Goal: Information Seeking & Learning: Learn about a topic

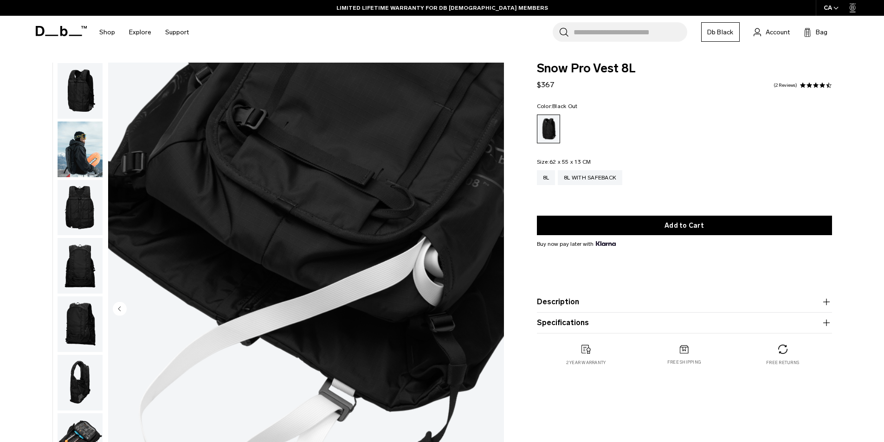
click at [84, 91] on img "button" at bounding box center [80, 91] width 45 height 56
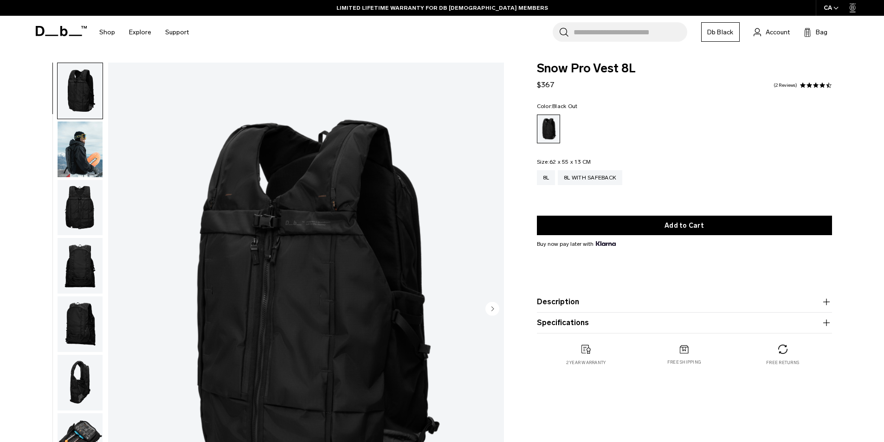
click at [89, 201] on img "button" at bounding box center [80, 208] width 45 height 56
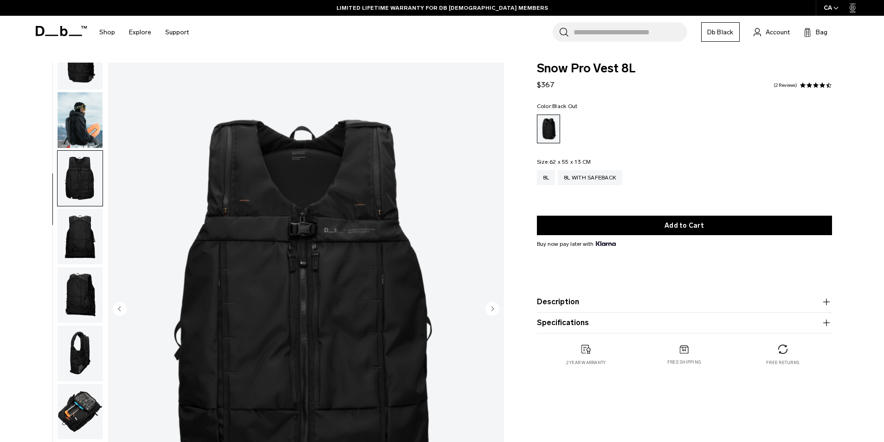
click at [82, 242] on img "button" at bounding box center [80, 237] width 45 height 56
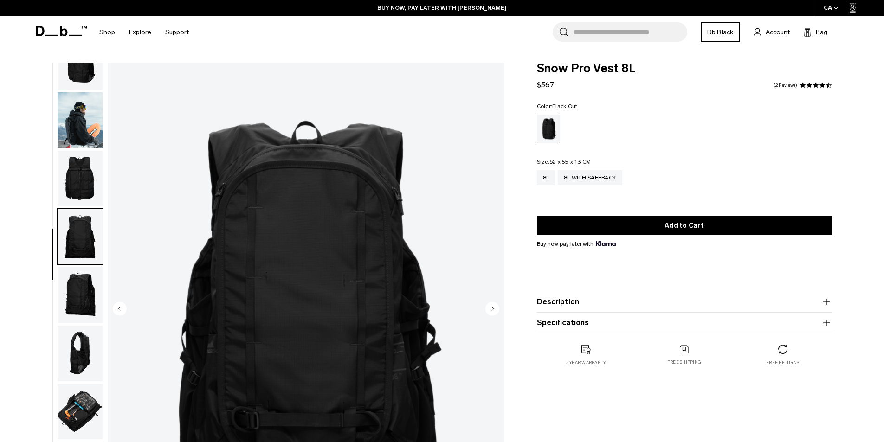
click at [82, 279] on img "button" at bounding box center [80, 295] width 45 height 56
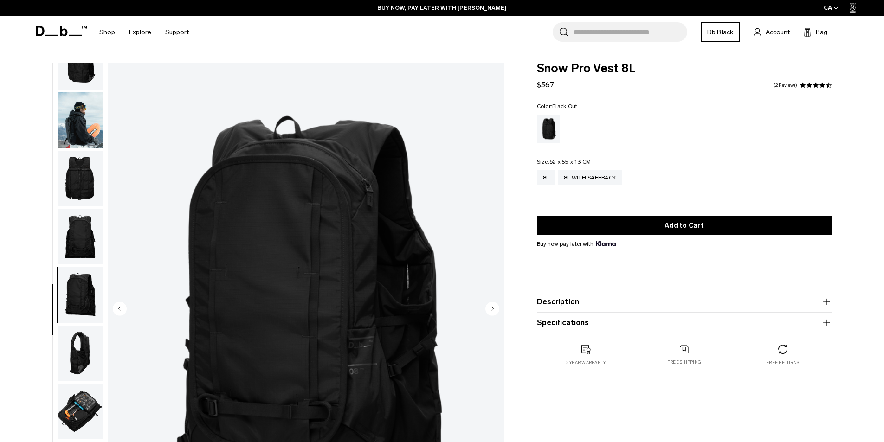
click at [83, 354] on img "button" at bounding box center [80, 354] width 45 height 56
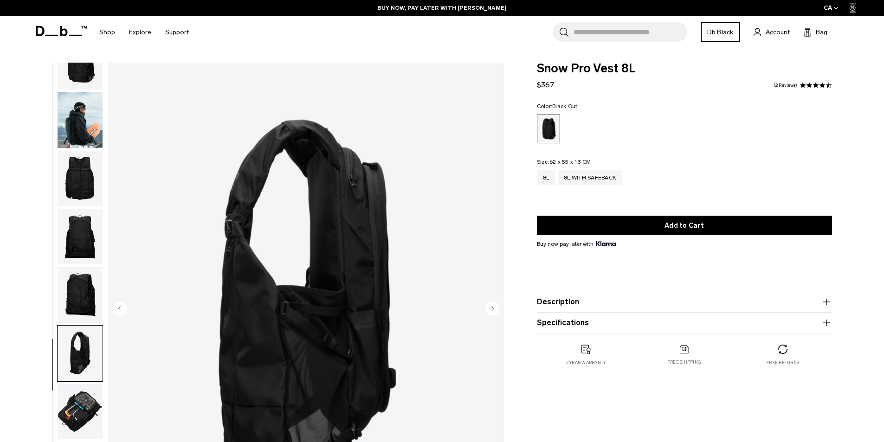
click at [87, 401] on img "button" at bounding box center [80, 412] width 45 height 56
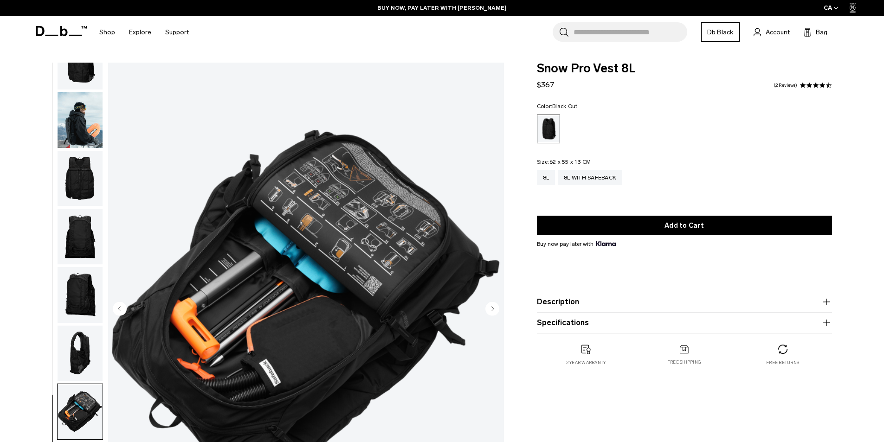
click at [72, 70] on img "button" at bounding box center [80, 62] width 45 height 56
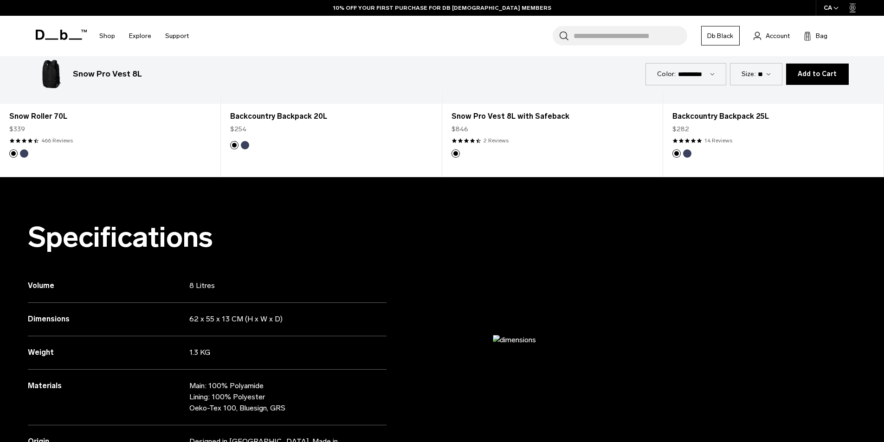
scroll to position [928, 0]
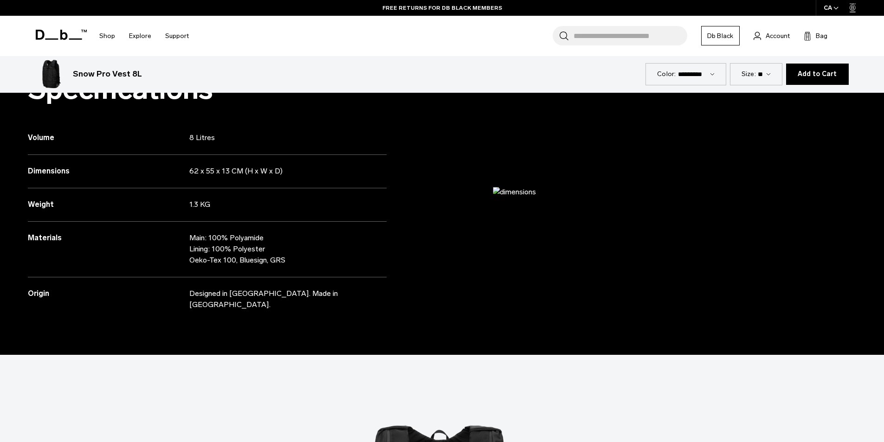
drag, startPoint x: 189, startPoint y: 294, endPoint x: 326, endPoint y: 307, distance: 137.4
click at [326, 307] on div "Specifications Volume 8 Litres Dimensions 62 x 55 x 13 CM (H x W x D) Weight" at bounding box center [221, 192] width 442 height 326
click at [328, 301] on div "Specifications Volume 8 Litres Dimensions 62 x 55 x 13 CM (H x W x D) Weight" at bounding box center [221, 192] width 442 height 326
drag, startPoint x: 329, startPoint y: 296, endPoint x: 189, endPoint y: 296, distance: 139.7
click at [189, 296] on p "Designed in [GEOGRAPHIC_DATA]. Made in [GEOGRAPHIC_DATA]." at bounding box center [278, 299] width 179 height 22
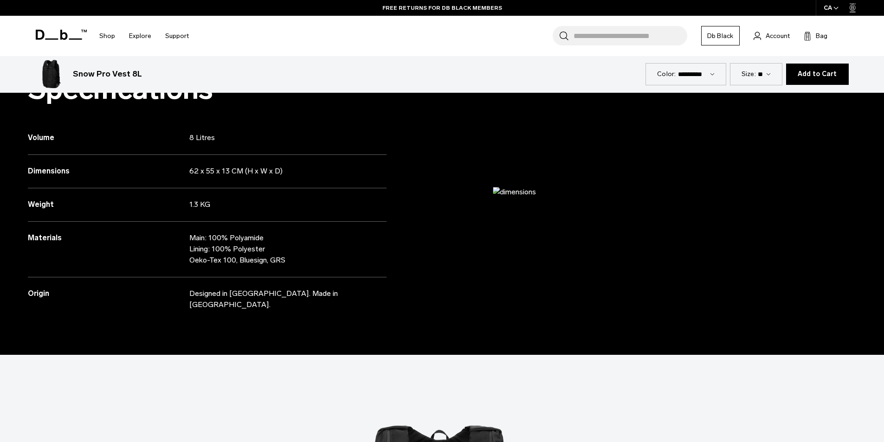
click at [193, 292] on p "Designed in [GEOGRAPHIC_DATA]. Made in [GEOGRAPHIC_DATA]." at bounding box center [278, 299] width 179 height 22
drag, startPoint x: 189, startPoint y: 293, endPoint x: 327, endPoint y: 301, distance: 138.0
click at [327, 301] on div "Specifications Volume 8 Litres Dimensions 62 x 55 x 13 CM (H x W x D) Weight" at bounding box center [221, 192] width 442 height 326
click at [330, 299] on p "Designed in [GEOGRAPHIC_DATA]. Made in [GEOGRAPHIC_DATA]." at bounding box center [278, 299] width 179 height 22
drag, startPoint x: 329, startPoint y: 296, endPoint x: 189, endPoint y: 292, distance: 140.2
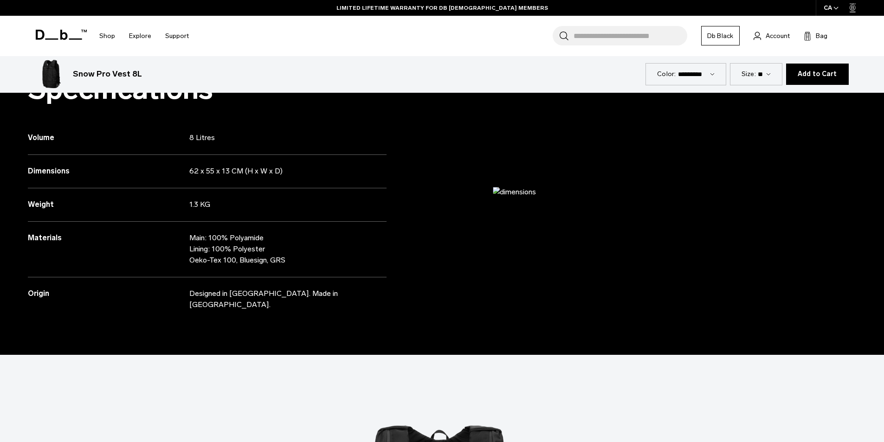
click at [189, 292] on p "Designed in [GEOGRAPHIC_DATA]. Made in [GEOGRAPHIC_DATA]." at bounding box center [278, 299] width 179 height 22
click at [187, 292] on h3 "Origin" at bounding box center [108, 293] width 161 height 11
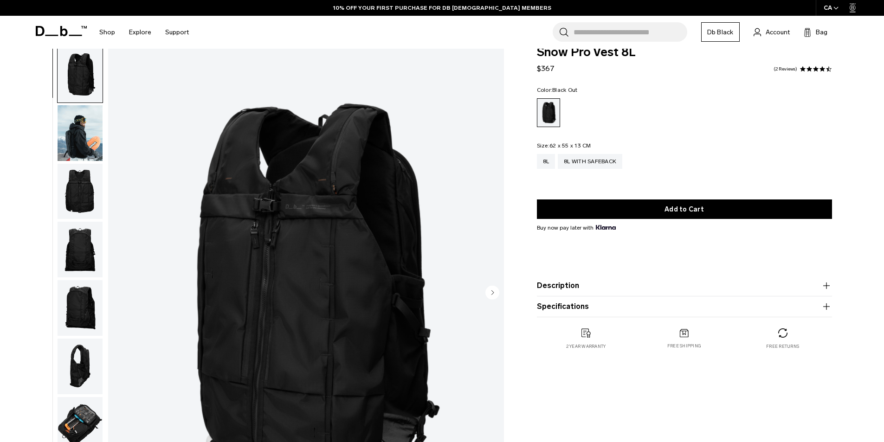
scroll to position [0, 0]
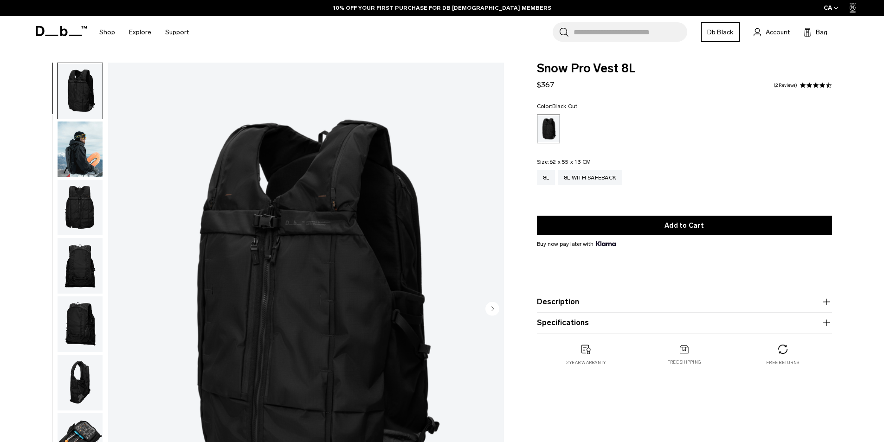
click at [82, 76] on img "button" at bounding box center [80, 91] width 45 height 56
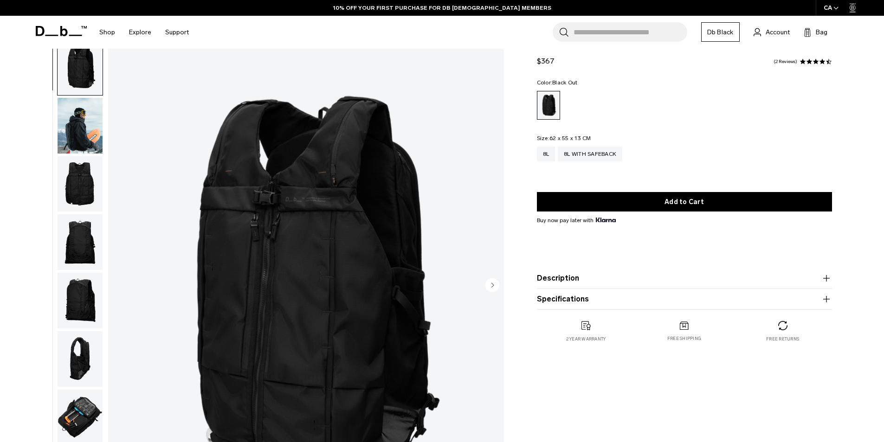
scroll to position [46, 0]
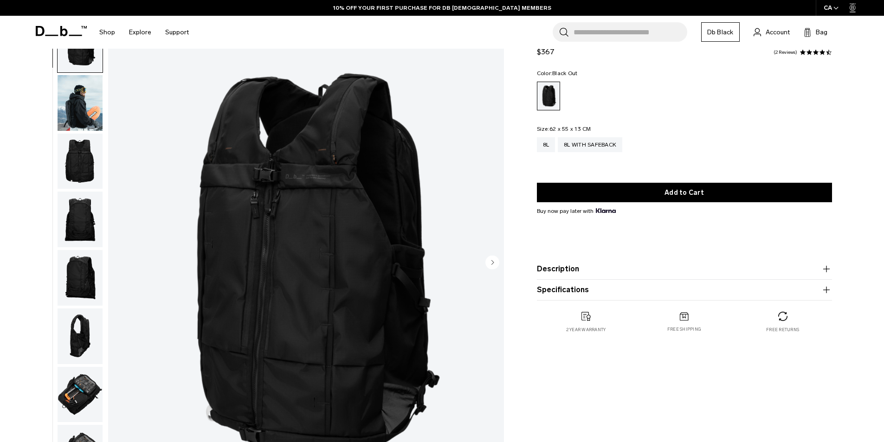
click at [368, 206] on img "1 / 9" at bounding box center [306, 263] width 396 height 494
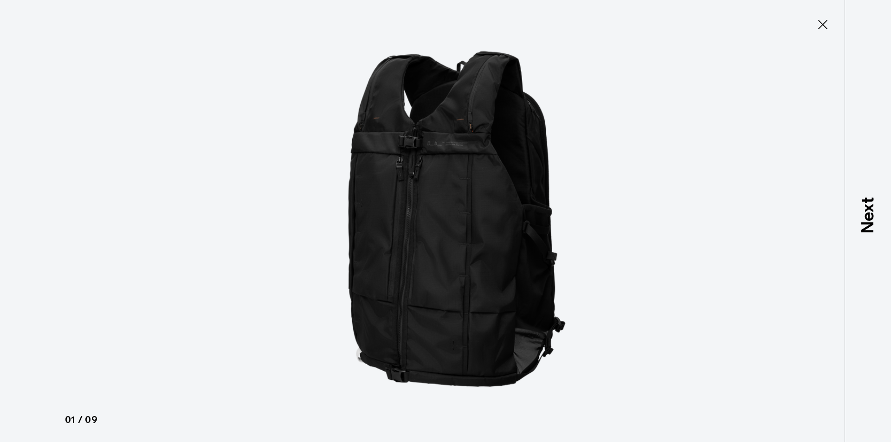
click at [823, 30] on icon at bounding box center [822, 24] width 15 height 15
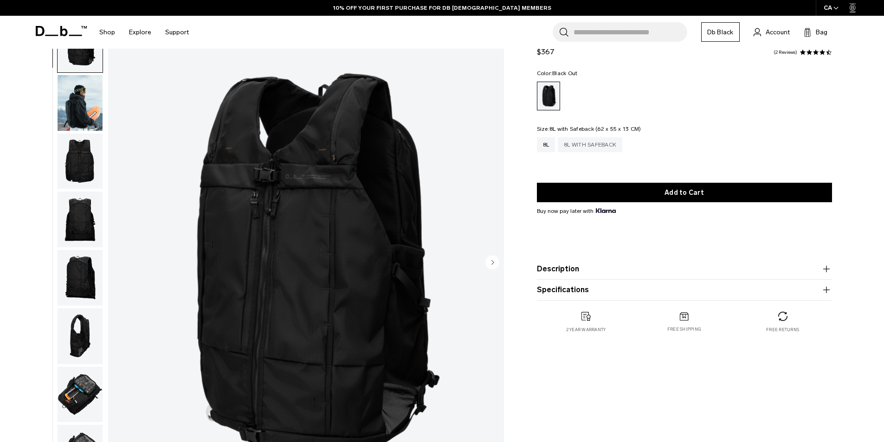
click at [581, 145] on div "8L with Safeback" at bounding box center [590, 144] width 64 height 15
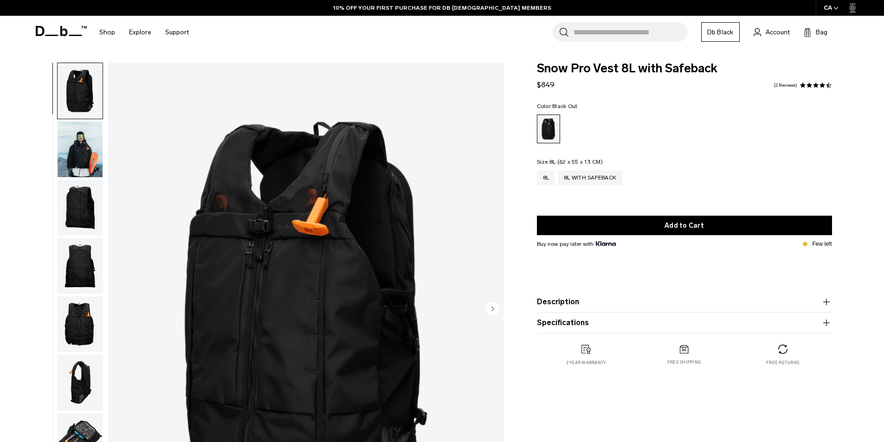
click at [546, 178] on div "8L" at bounding box center [546, 177] width 19 height 15
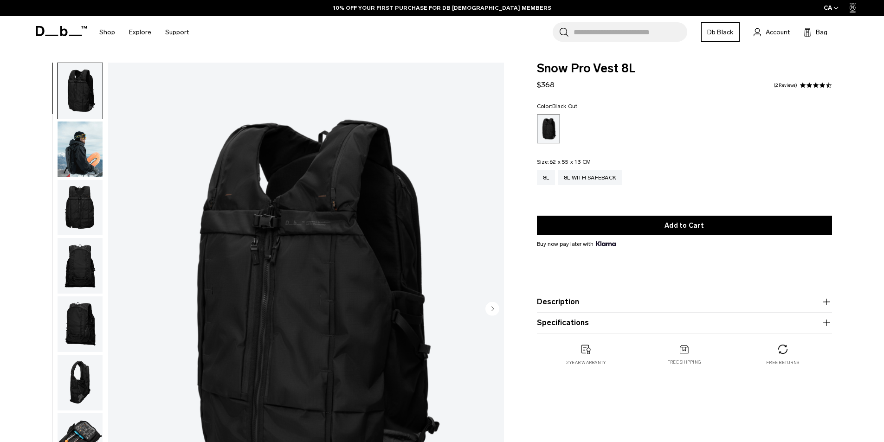
scroll to position [46, 0]
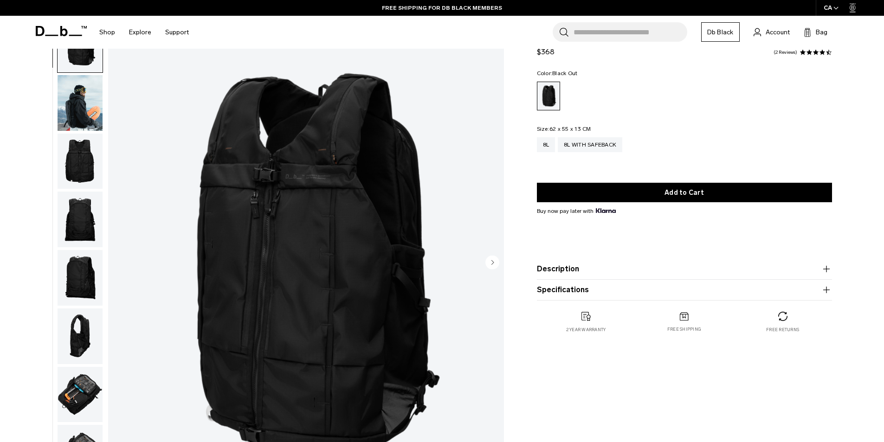
click at [89, 148] on img "button" at bounding box center [80, 162] width 45 height 56
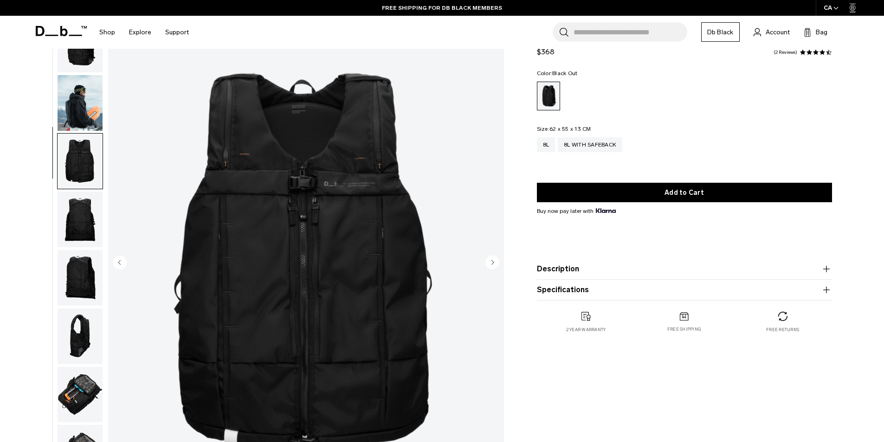
scroll to position [29, 0]
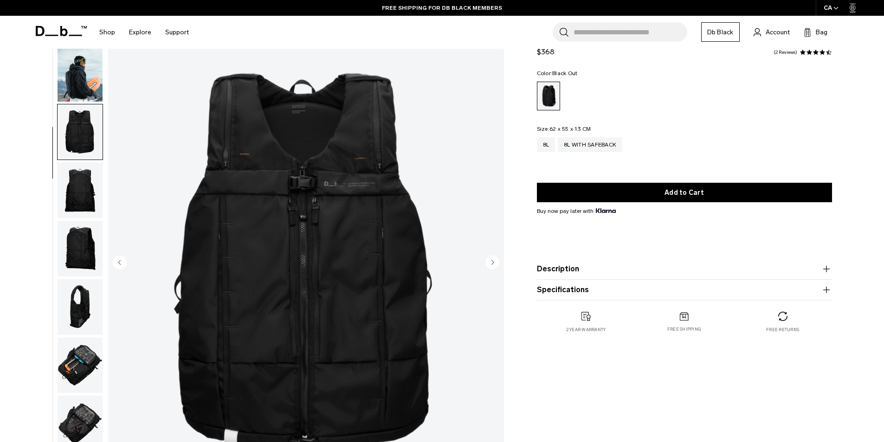
click at [77, 238] on img "button" at bounding box center [80, 249] width 45 height 56
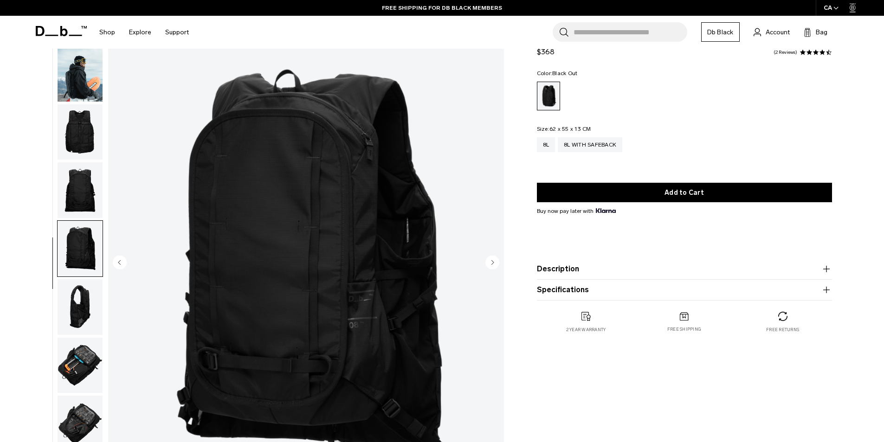
click at [83, 187] on img "button" at bounding box center [80, 190] width 45 height 56
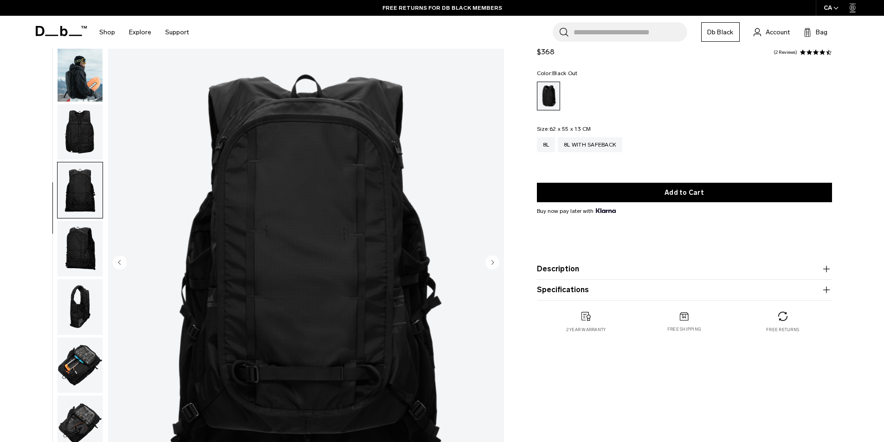
click at [87, 147] on img "button" at bounding box center [80, 132] width 45 height 56
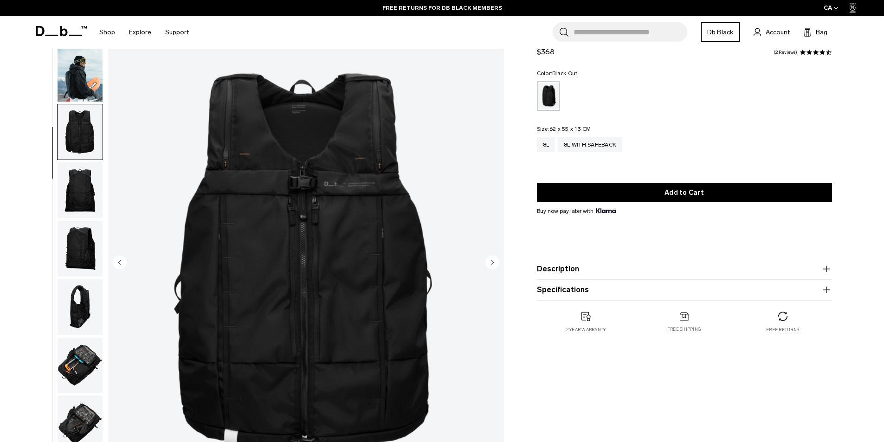
drag, startPoint x: 83, startPoint y: 204, endPoint x: 83, endPoint y: 220, distance: 16.7
click at [83, 205] on img "button" at bounding box center [80, 190] width 45 height 56
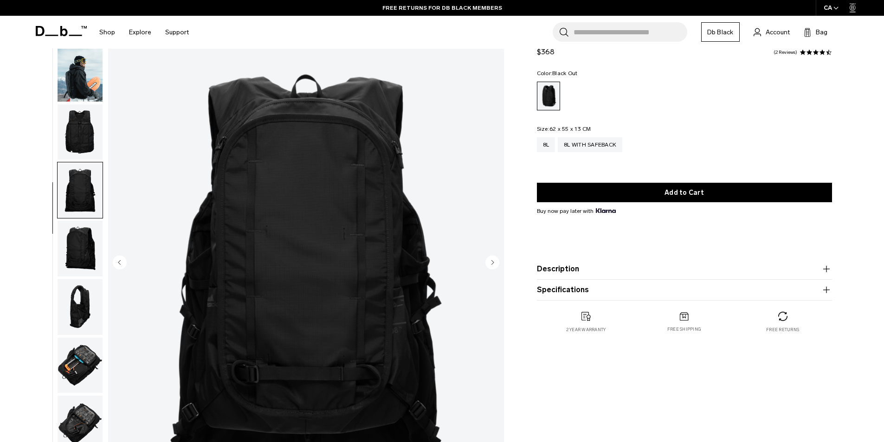
click at [80, 277] on button "button" at bounding box center [80, 248] width 46 height 57
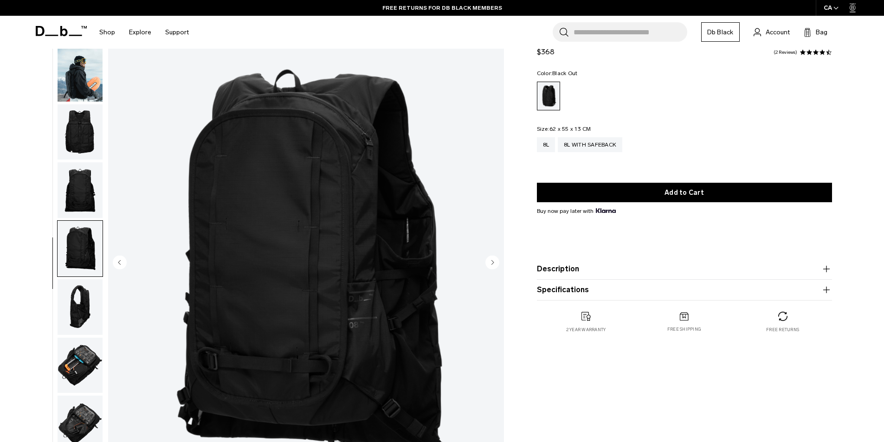
click at [80, 310] on img "button" at bounding box center [80, 307] width 45 height 56
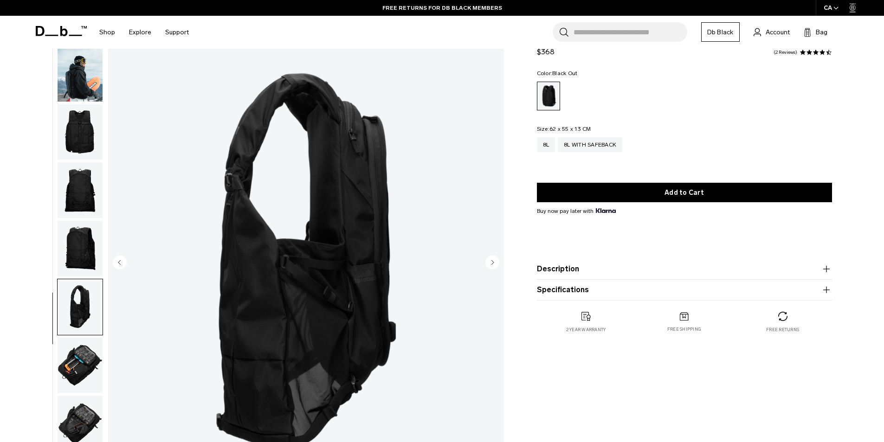
click at [73, 68] on img "button" at bounding box center [80, 74] width 45 height 56
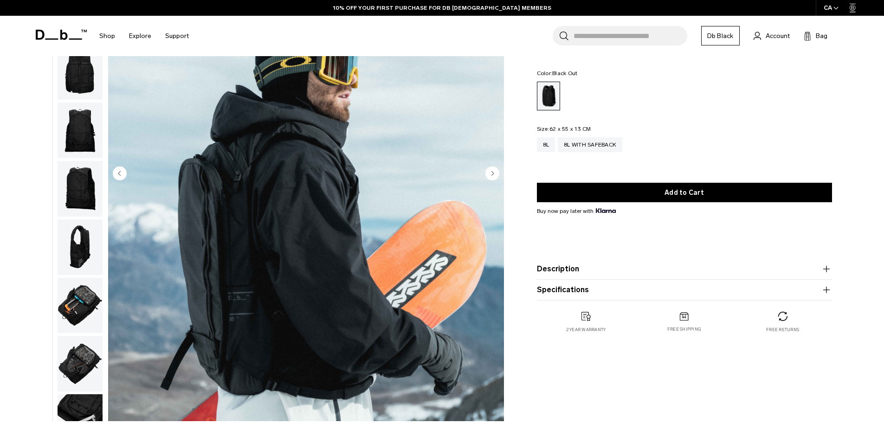
scroll to position [0, 0]
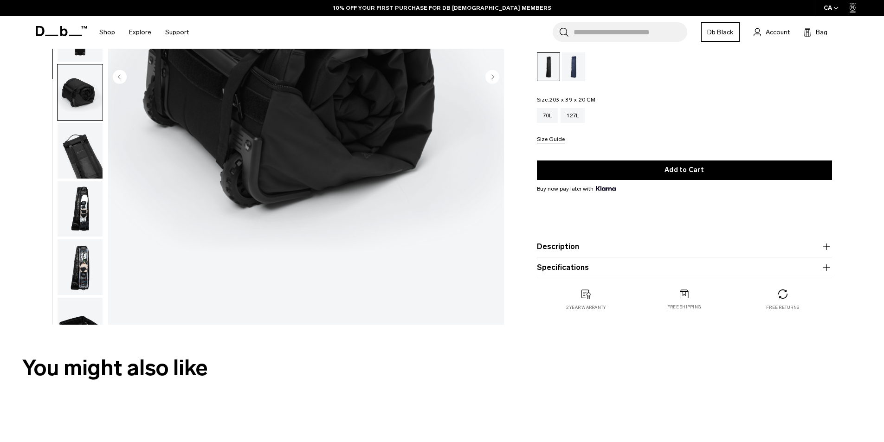
click at [92, 210] on img "button" at bounding box center [80, 209] width 45 height 56
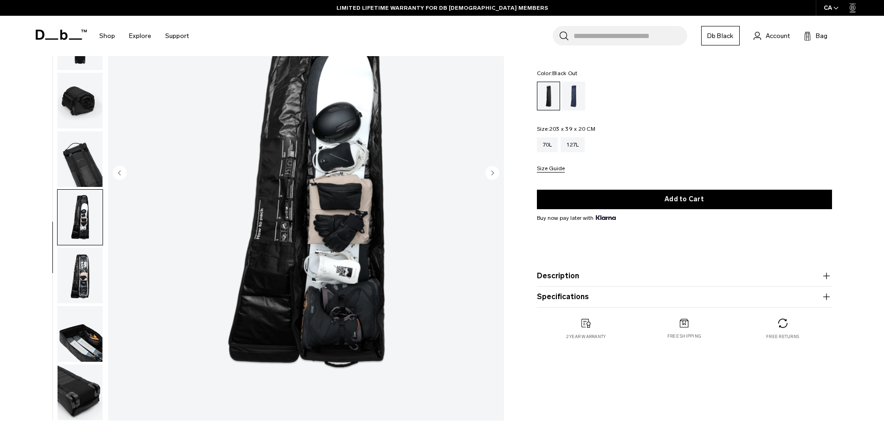
scroll to position [139, 0]
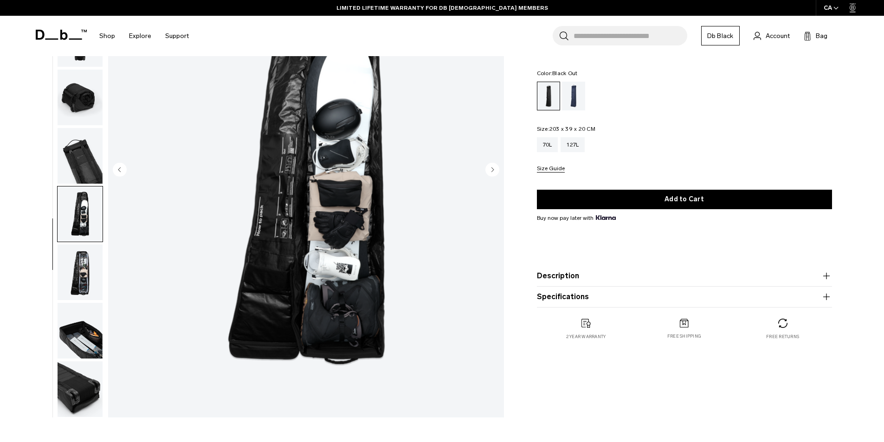
click at [83, 328] on img "button" at bounding box center [80, 331] width 45 height 56
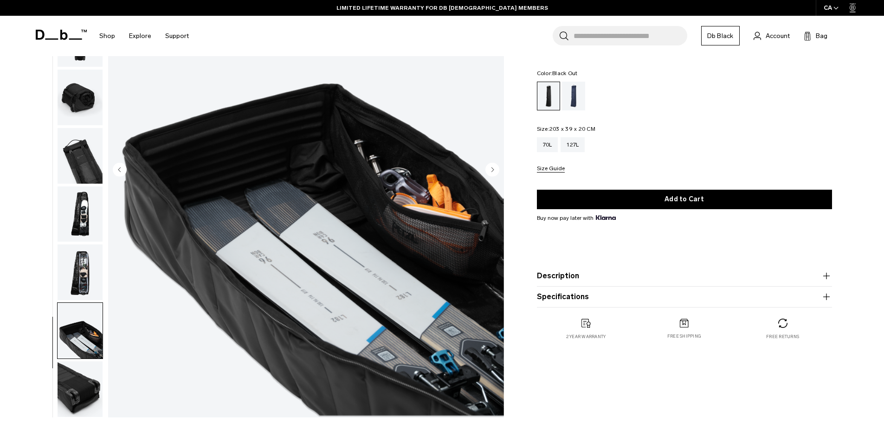
click at [78, 388] on img "button" at bounding box center [80, 389] width 45 height 56
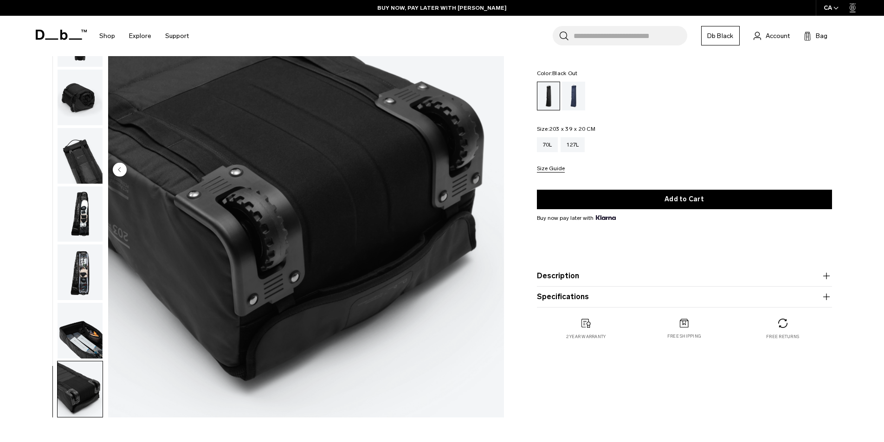
click at [75, 98] on img "button" at bounding box center [80, 98] width 45 height 56
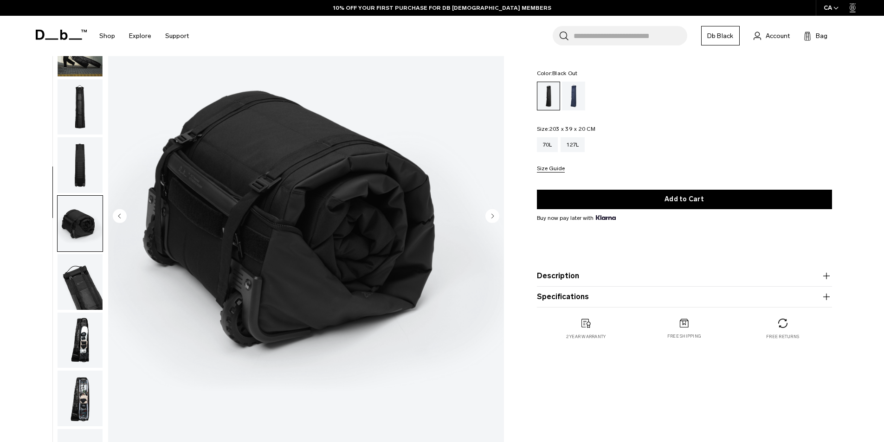
scroll to position [0, 0]
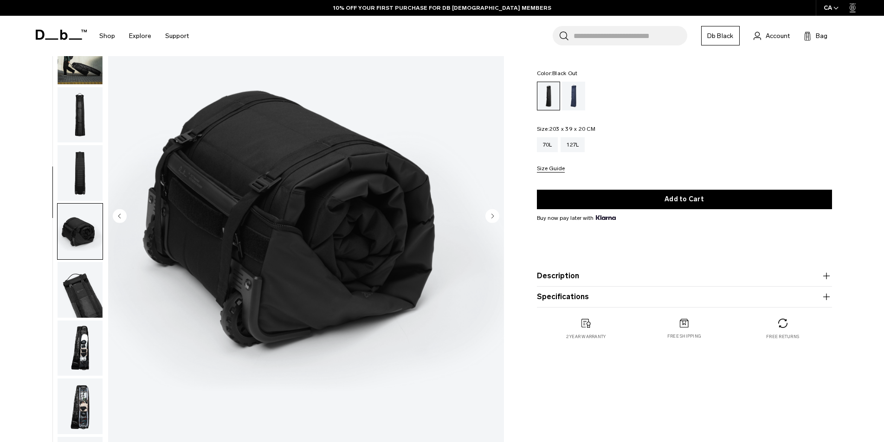
click at [87, 148] on img "button" at bounding box center [80, 173] width 45 height 56
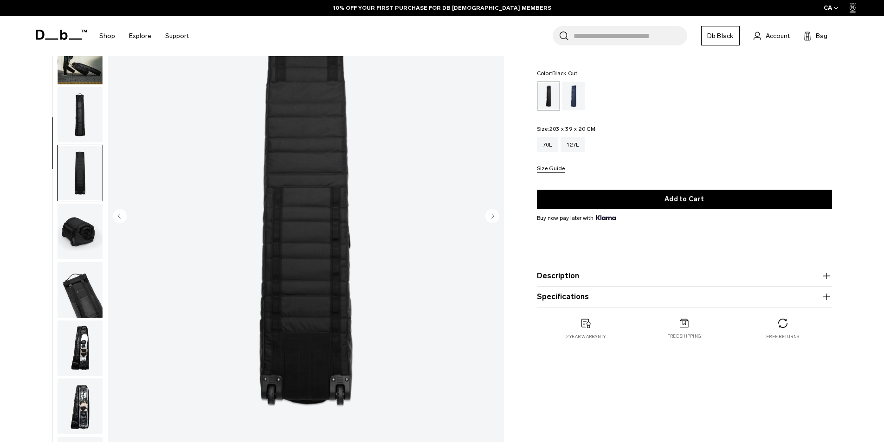
click at [103, 85] on div "04 / 10 Bestseller" at bounding box center [267, 219] width 484 height 499
click at [86, 70] on img "button" at bounding box center [80, 57] width 45 height 56
